Goal: Task Accomplishment & Management: Manage account settings

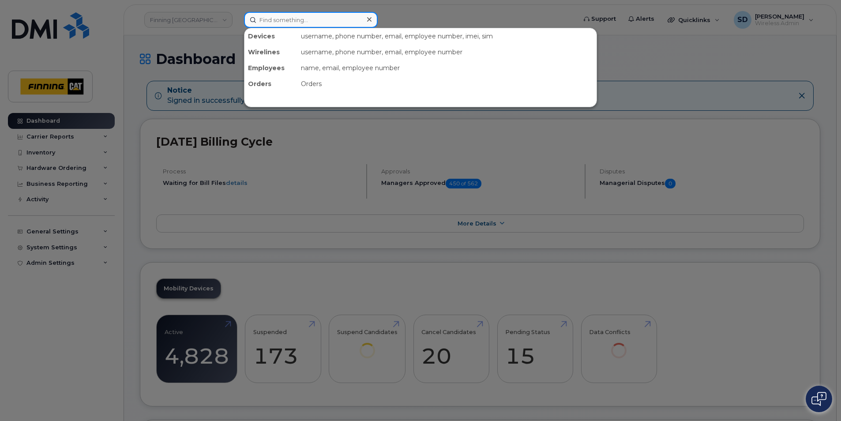
click at [266, 19] on input at bounding box center [311, 20] width 134 height 16
paste input "306 450-3207"
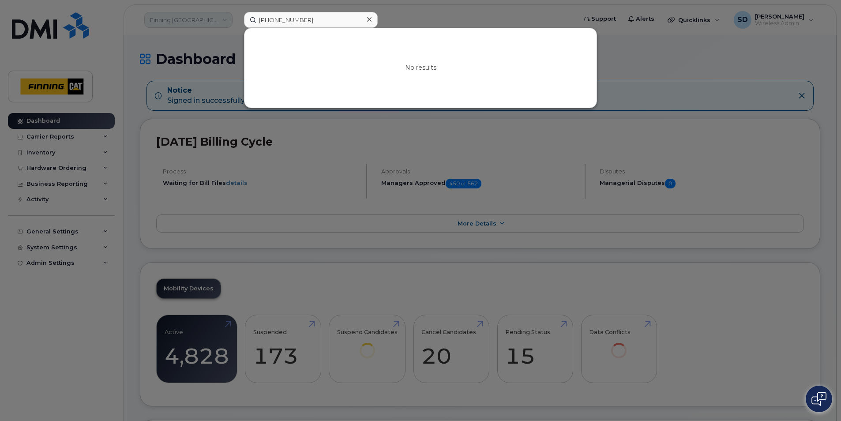
click at [186, 21] on div at bounding box center [420, 210] width 841 height 421
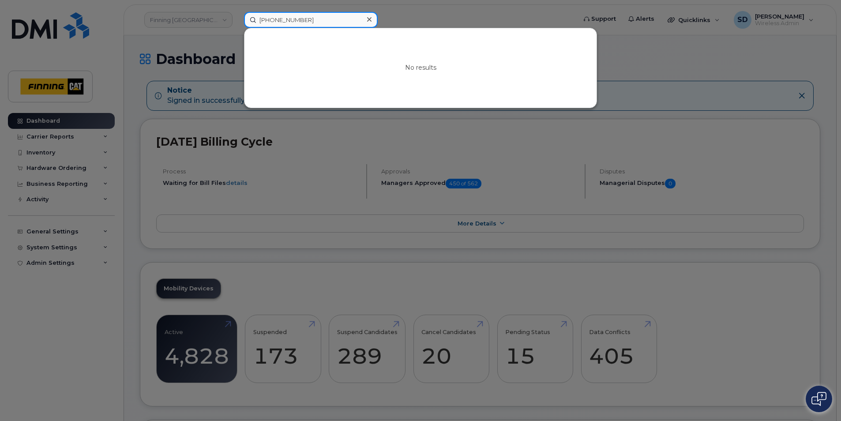
drag, startPoint x: 325, startPoint y: 16, endPoint x: 316, endPoint y: 17, distance: 8.4
click at [324, 16] on input "306 450-3207" at bounding box center [311, 20] width 134 height 16
click at [316, 21] on input "306 450-3207" at bounding box center [311, 20] width 134 height 16
drag, startPoint x: 149, startPoint y: 13, endPoint x: 124, endPoint y: 12, distance: 25.2
click at [237, 12] on div "306 450-3207 No results" at bounding box center [407, 20] width 341 height 16
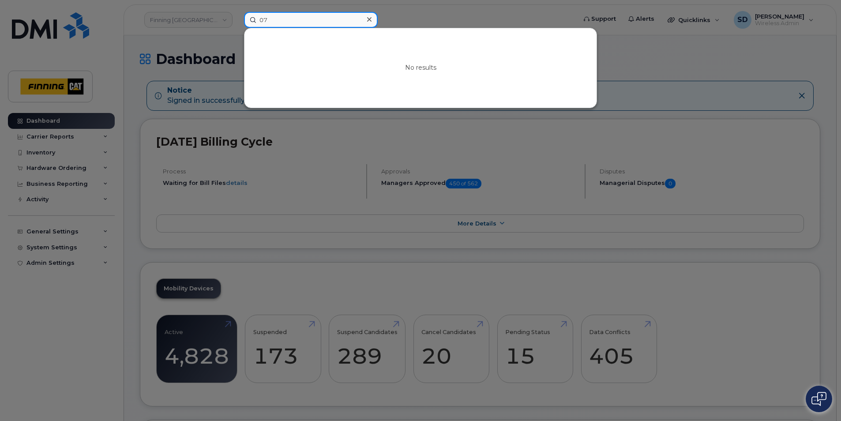
type input "7"
paste input "[PERSON_NAME]"
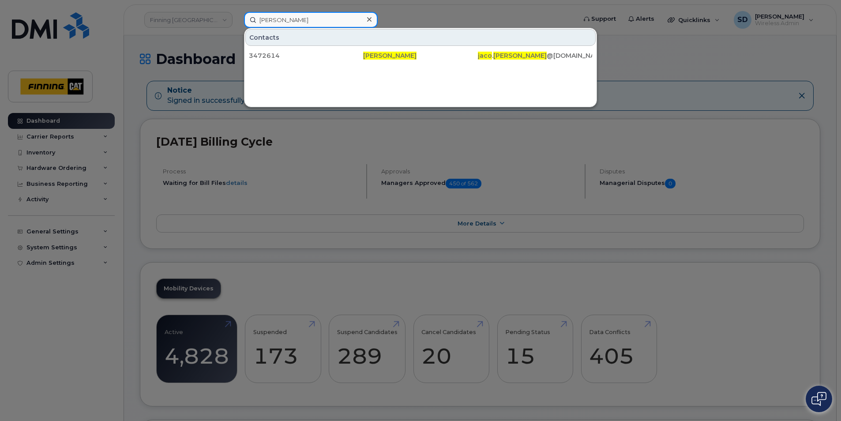
drag, startPoint x: 272, startPoint y: 24, endPoint x: 173, endPoint y: 21, distance: 99.8
click at [237, 22] on div "Jaco Du Plessis Contacts 3472614 Jaco Du Plessis jaco . duplessis @finning.com" at bounding box center [407, 20] width 341 height 16
paste input "306 450-3207"
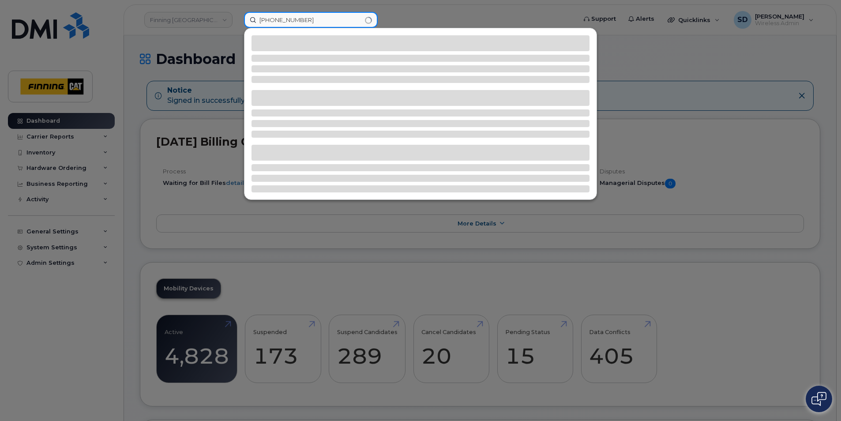
type input "306 450-3207"
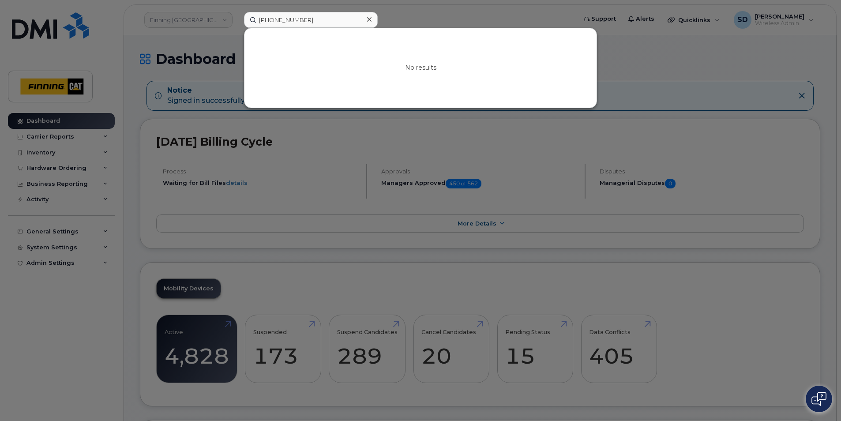
drag, startPoint x: 325, startPoint y: 189, endPoint x: 183, endPoint y: 149, distance: 147.2
click at [325, 188] on div at bounding box center [420, 210] width 841 height 421
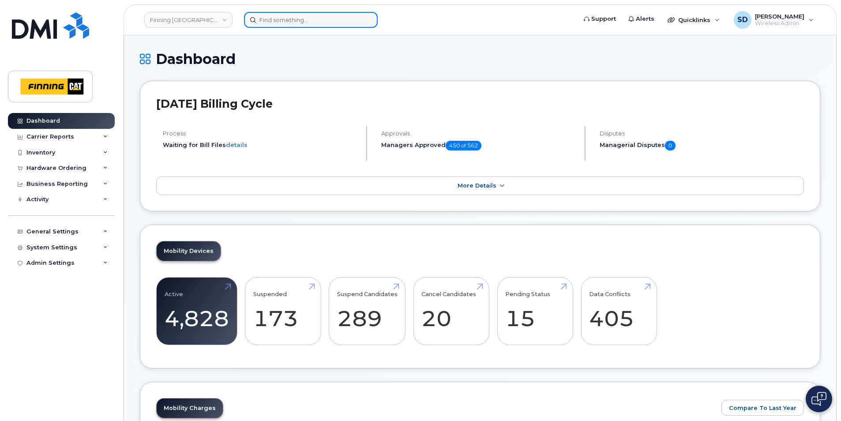
click at [289, 17] on input at bounding box center [311, 20] width 134 height 16
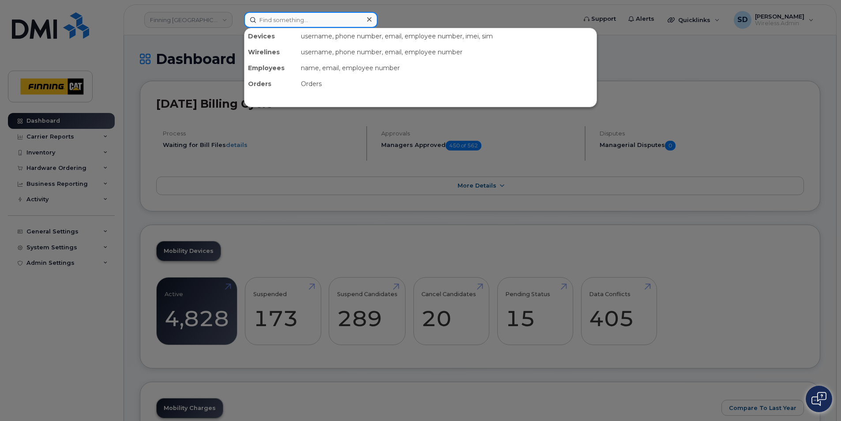
paste input "+13064506207"
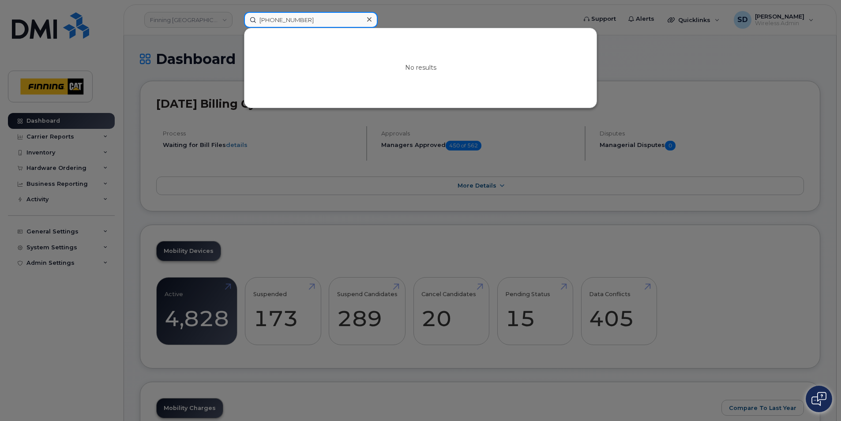
drag, startPoint x: 267, startPoint y: 19, endPoint x: 254, endPoint y: 21, distance: 13.8
click at [253, 19] on input "+13064506207" at bounding box center [311, 20] width 134 height 16
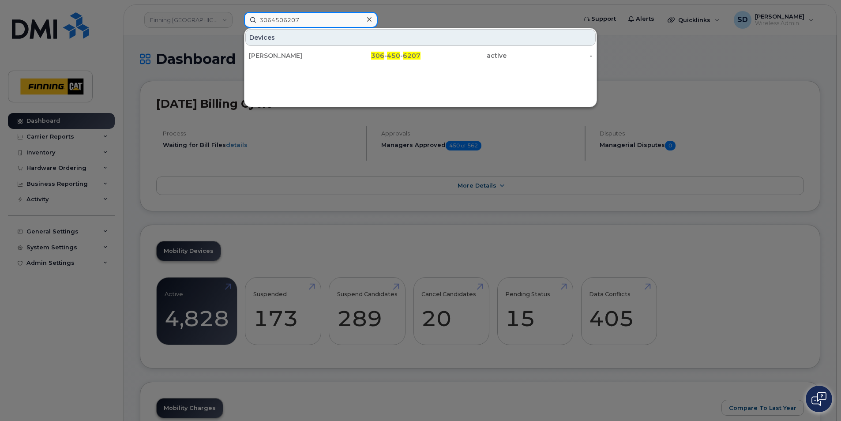
type input "3064506207"
click at [290, 47] on div "Jaco Du Plessis 306 - 450 - 6207 active -" at bounding box center [421, 56] width 352 height 18
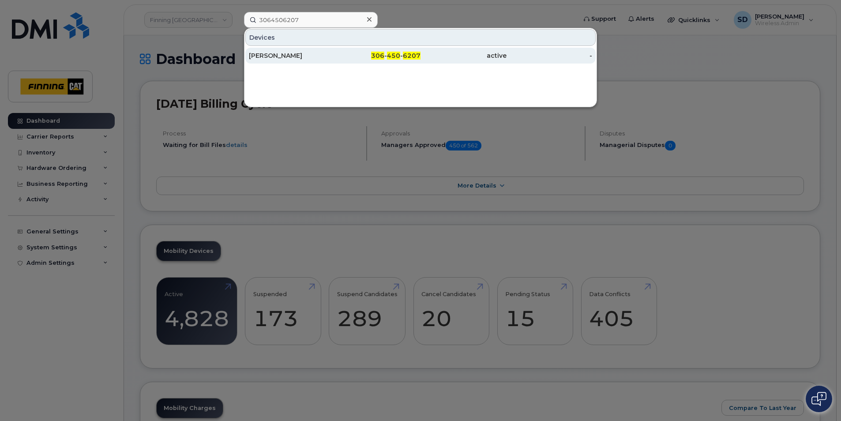
click at [290, 53] on div "[PERSON_NAME]" at bounding box center [292, 55] width 86 height 9
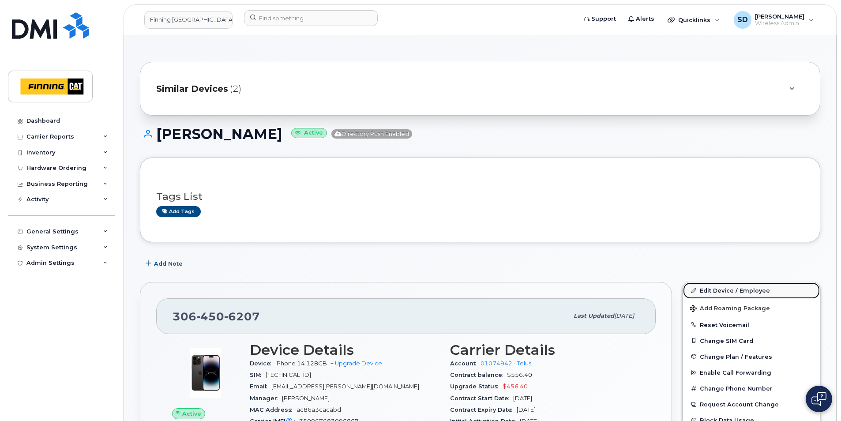
click at [723, 290] on link "Edit Device / Employee" at bounding box center [751, 290] width 137 height 16
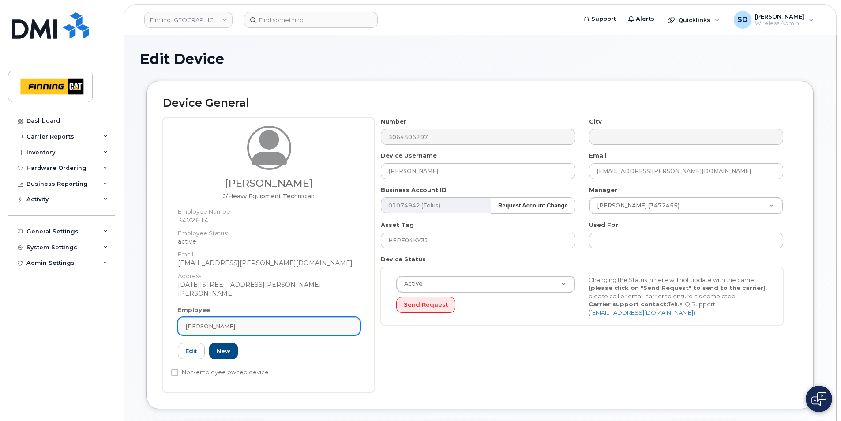
click at [264, 322] on div "[PERSON_NAME]" at bounding box center [268, 326] width 167 height 8
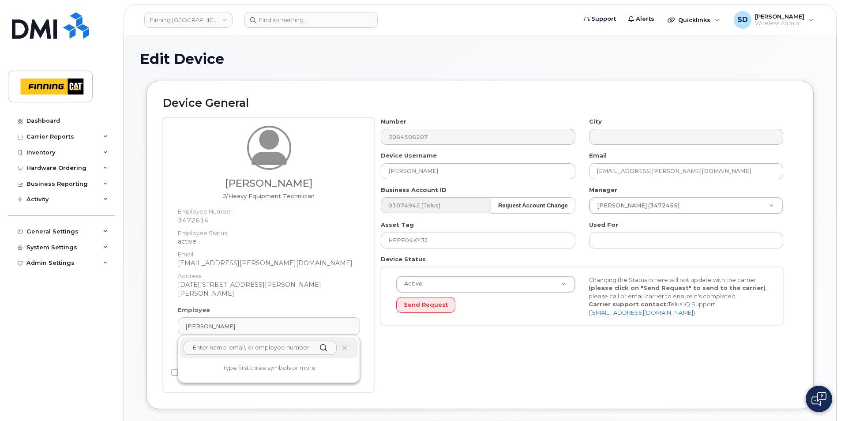
paste input "Patrick Waugh"
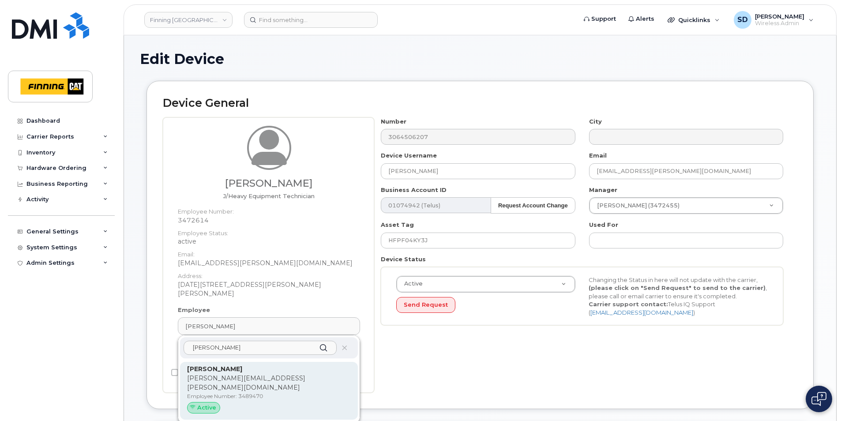
type input "Patrick Waugh"
click at [245, 392] on p "Employee Number: 3489470" at bounding box center [269, 396] width 164 height 8
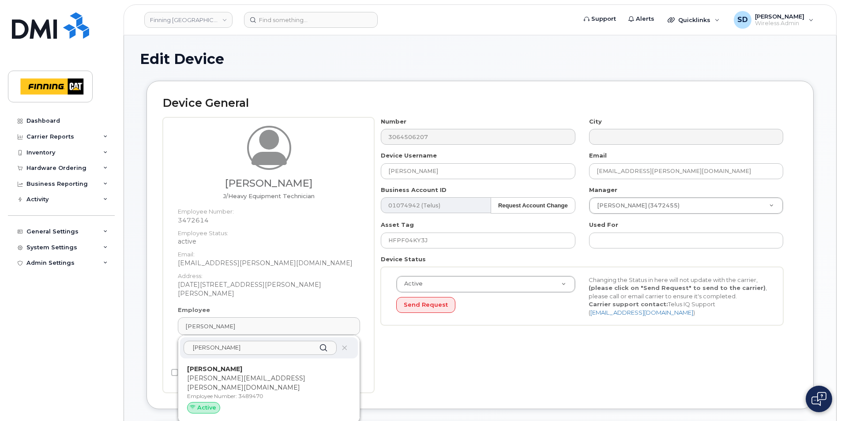
type input "3489470"
type input "Patrick Waugh"
type input "[PERSON_NAME][EMAIL_ADDRESS][PERSON_NAME][DOMAIN_NAME]"
type input "34178"
type input "34325"
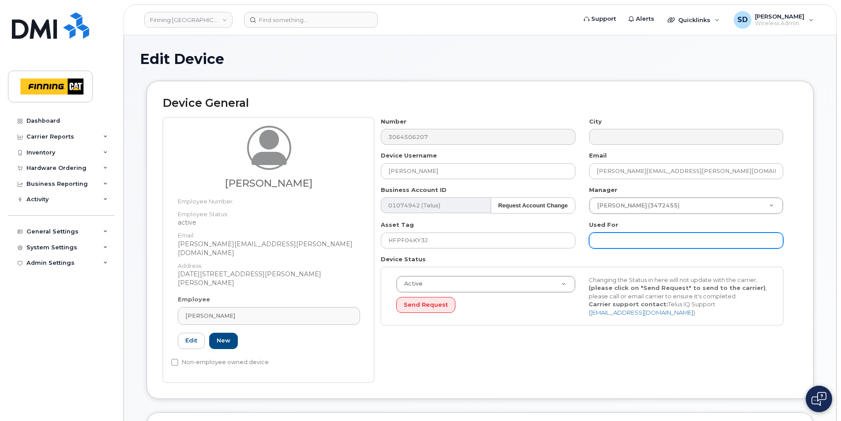
paste input "iPhone-HFPF04KY3J"
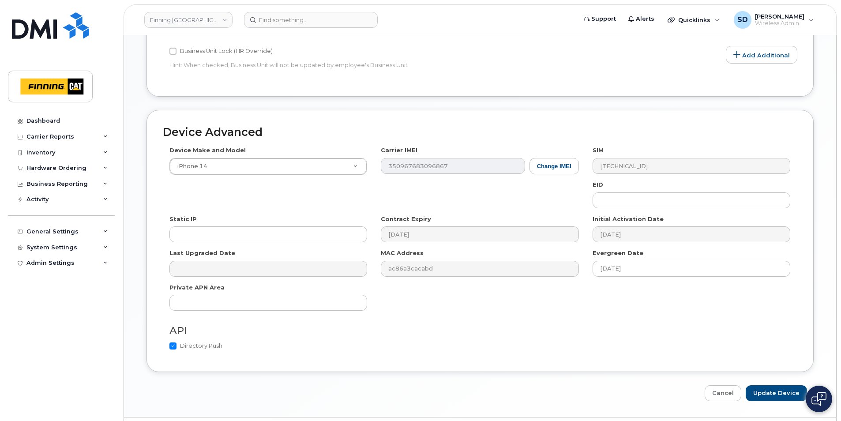
scroll to position [461, 0]
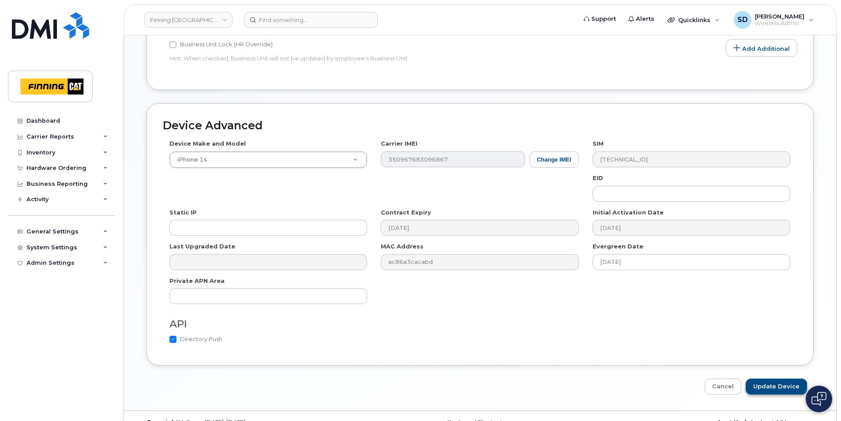
type input "iPhone-HFPF04KY3J"
click at [790, 379] on input "Update Device" at bounding box center [776, 387] width 61 height 16
type input "Saving..."
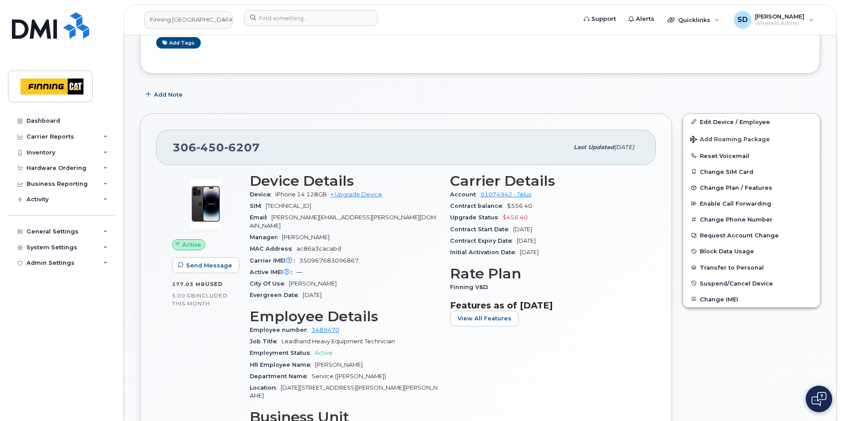
scroll to position [44, 0]
